Goal: Navigation & Orientation: Find specific page/section

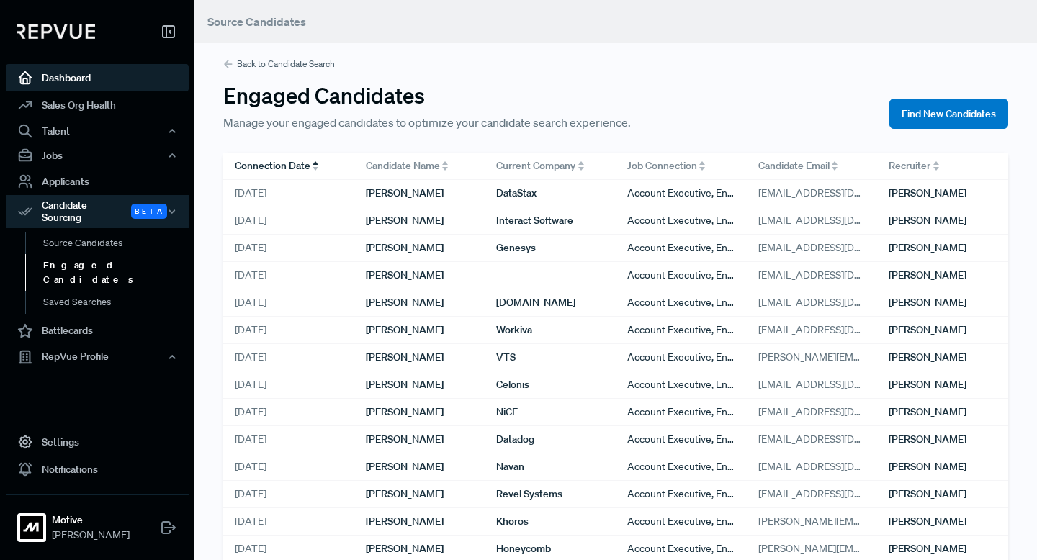
scroll to position [811, 0]
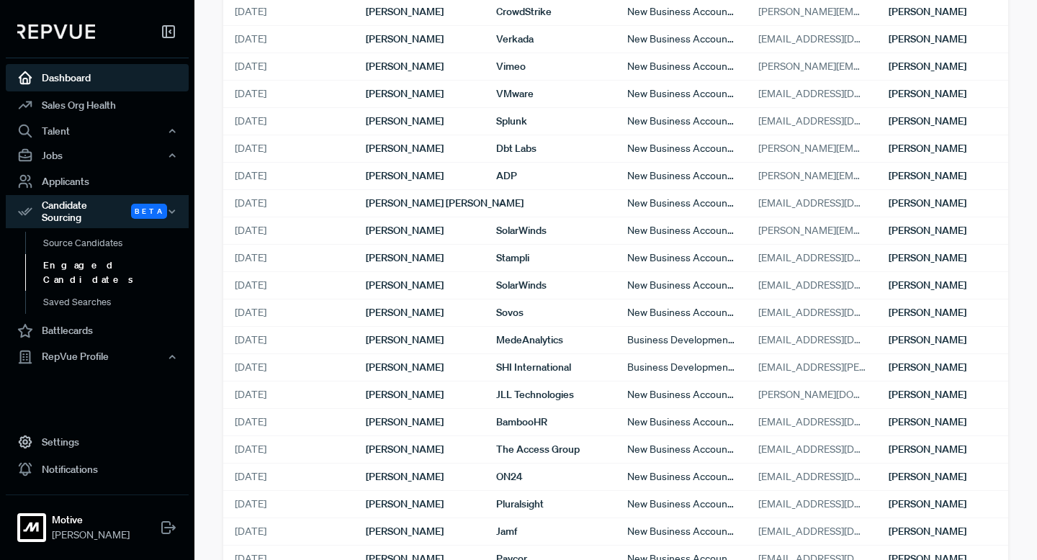
click at [77, 77] on link "Dashboard" at bounding box center [97, 77] width 183 height 27
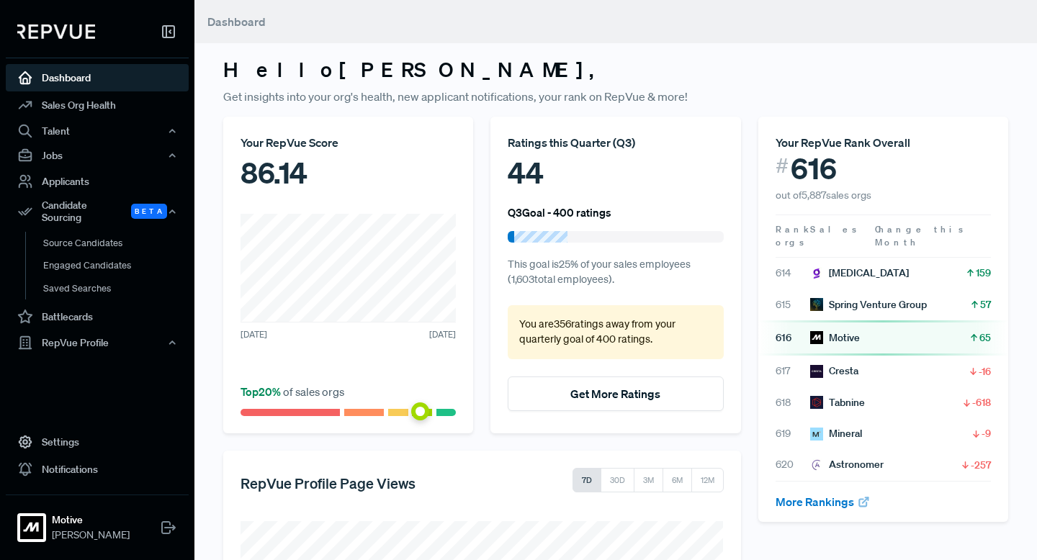
click at [72, 32] on img at bounding box center [56, 31] width 78 height 14
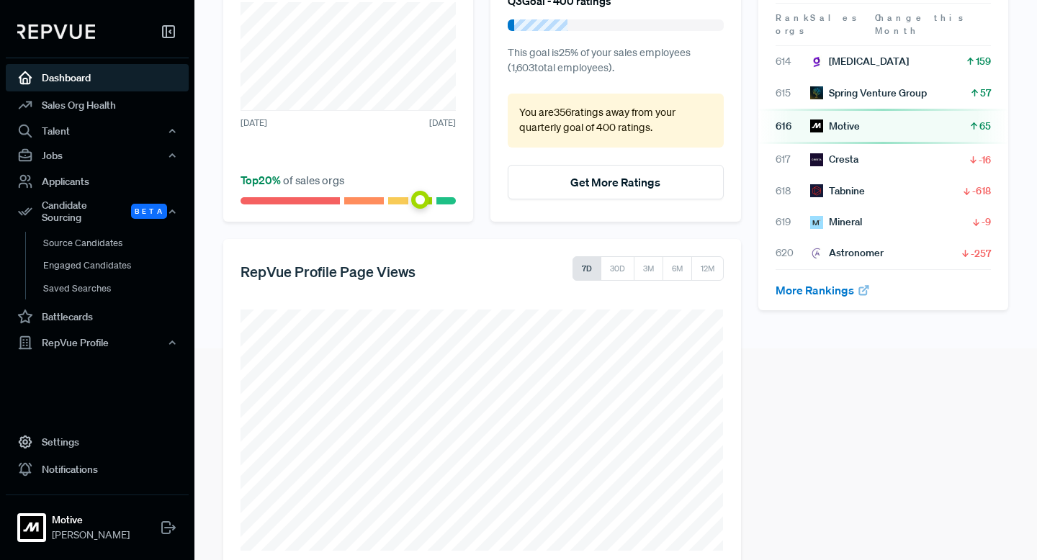
scroll to position [242, 0]
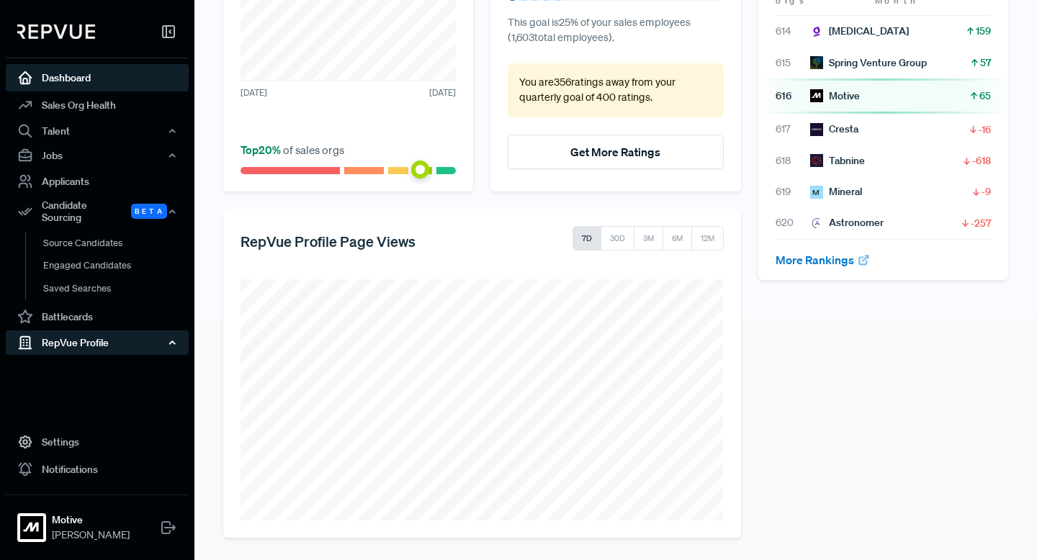
click at [97, 339] on div "RepVue Profile" at bounding box center [97, 343] width 183 height 24
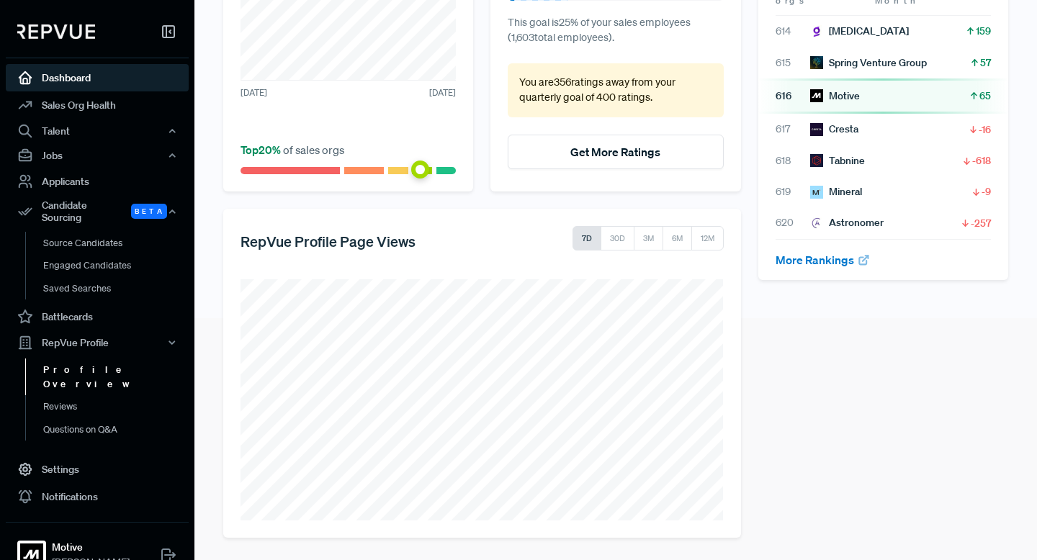
click at [98, 359] on link "Profile Overview" at bounding box center [116, 377] width 183 height 37
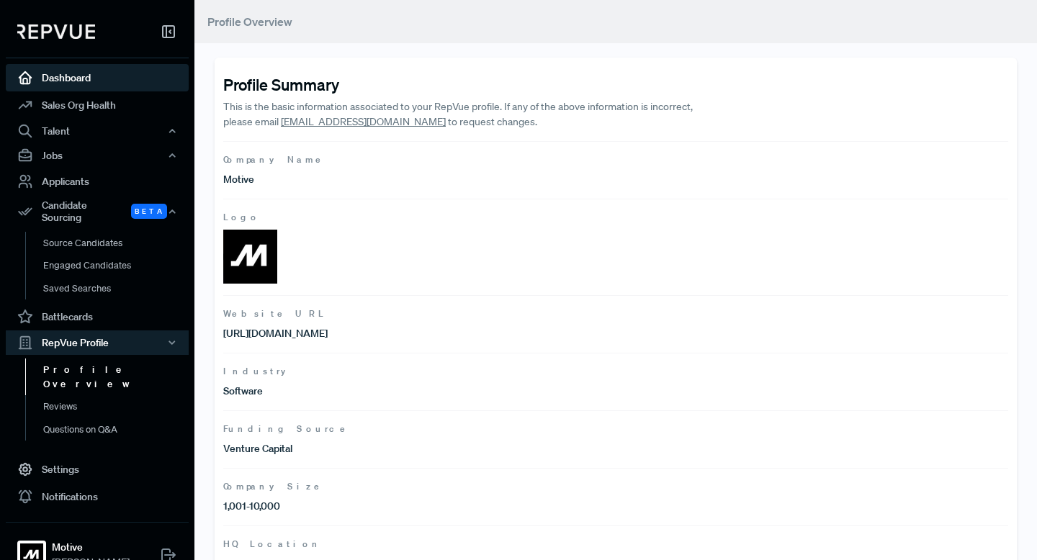
click at [59, 76] on link "Dashboard" at bounding box center [97, 77] width 183 height 27
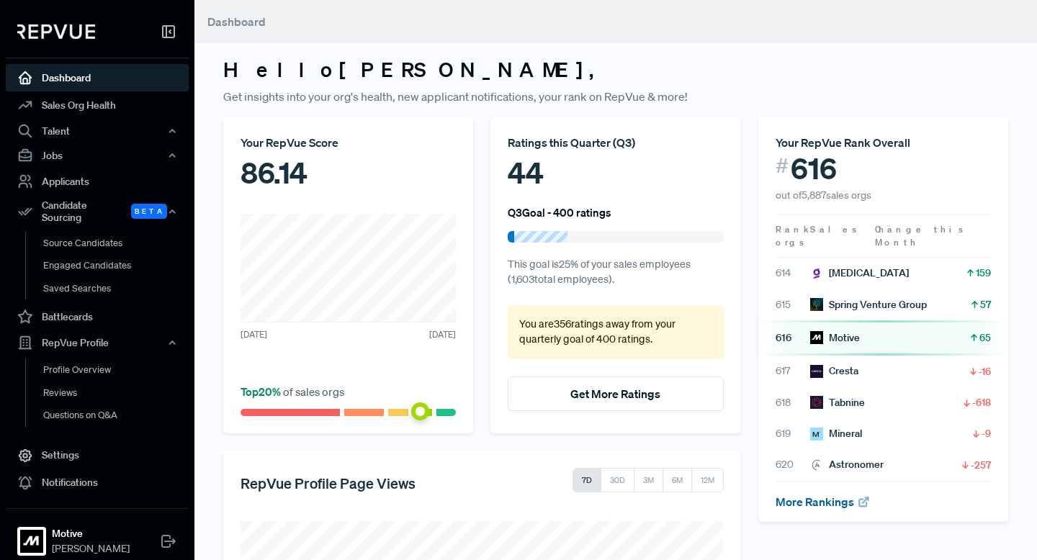
click at [805, 495] on link "More Rankings" at bounding box center [823, 502] width 95 height 14
